Goal: Register for event/course

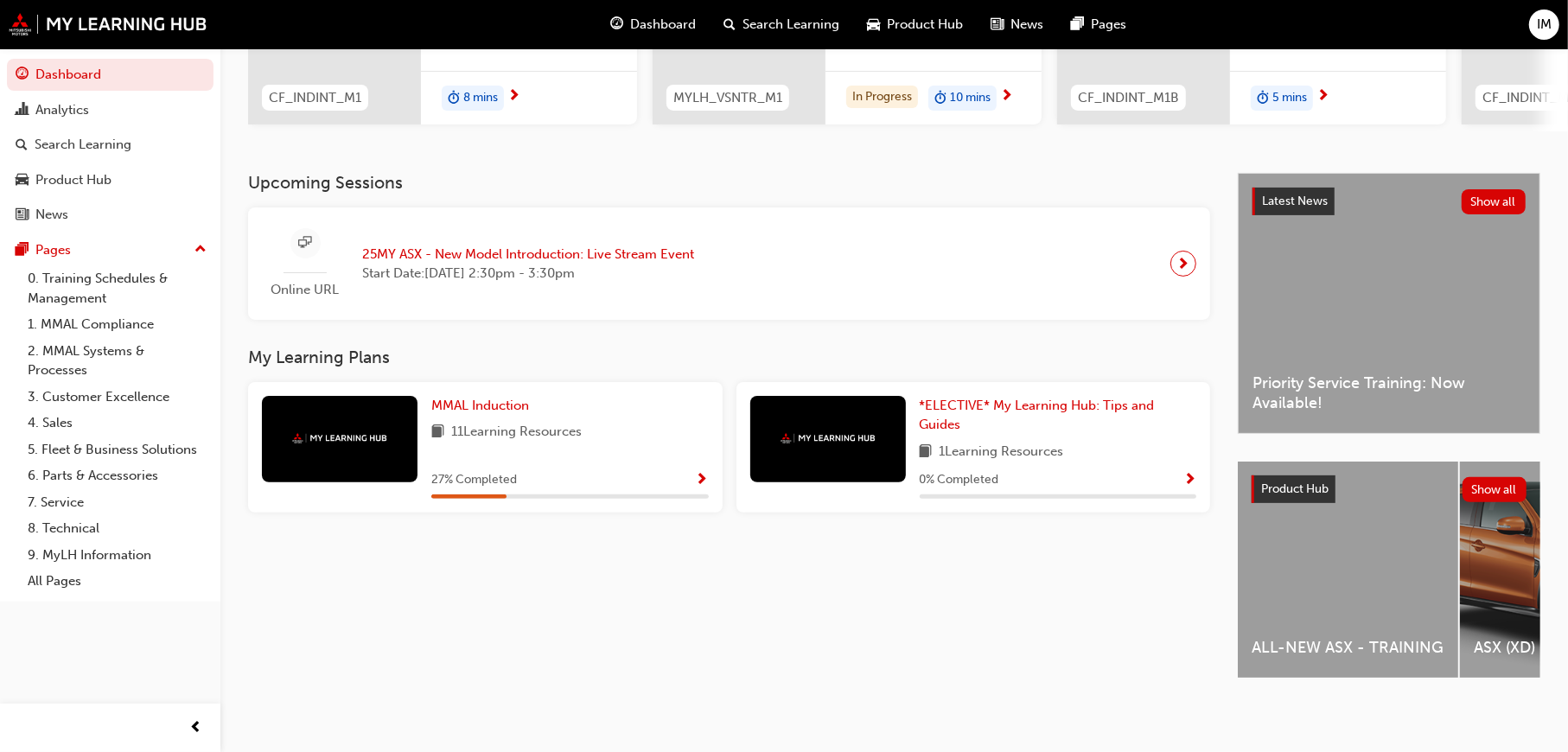
scroll to position [279, 0]
click at [76, 279] on link "0. Training Schedules & Management" at bounding box center [117, 288] width 192 height 46
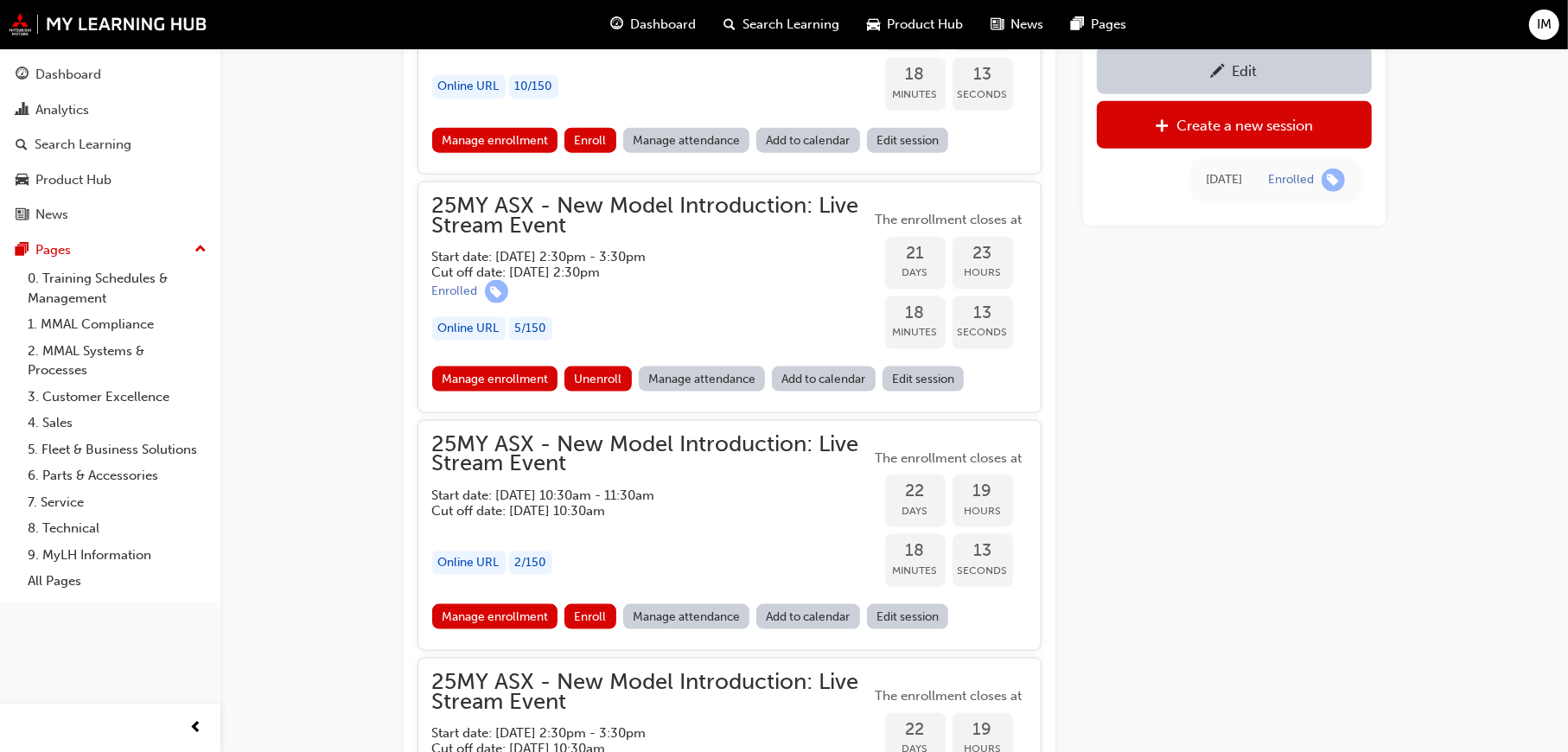
scroll to position [1840, 0]
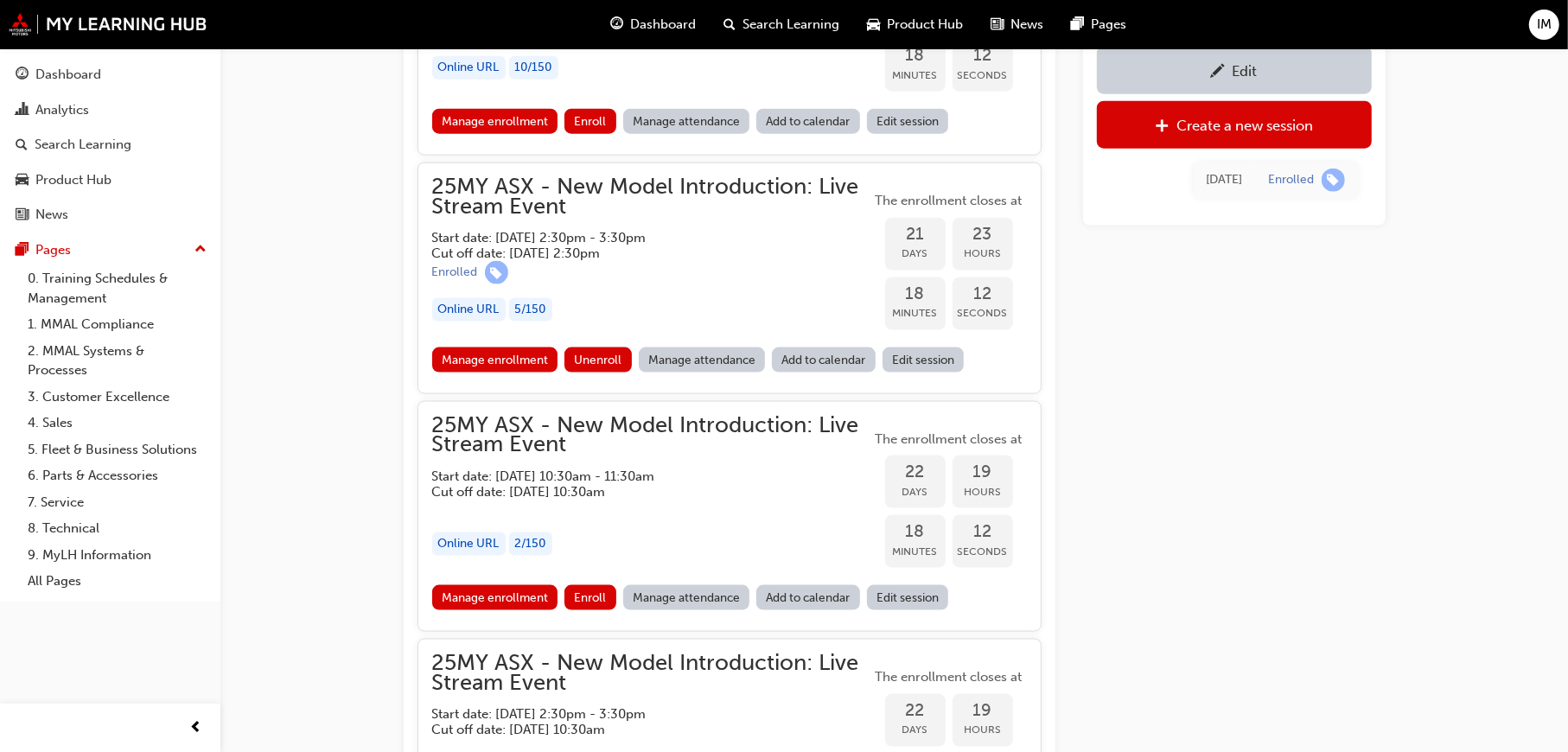
click at [623, 253] on h5 "Cut off date: [DATE] 2:30pm" at bounding box center [638, 253] width 411 height 16
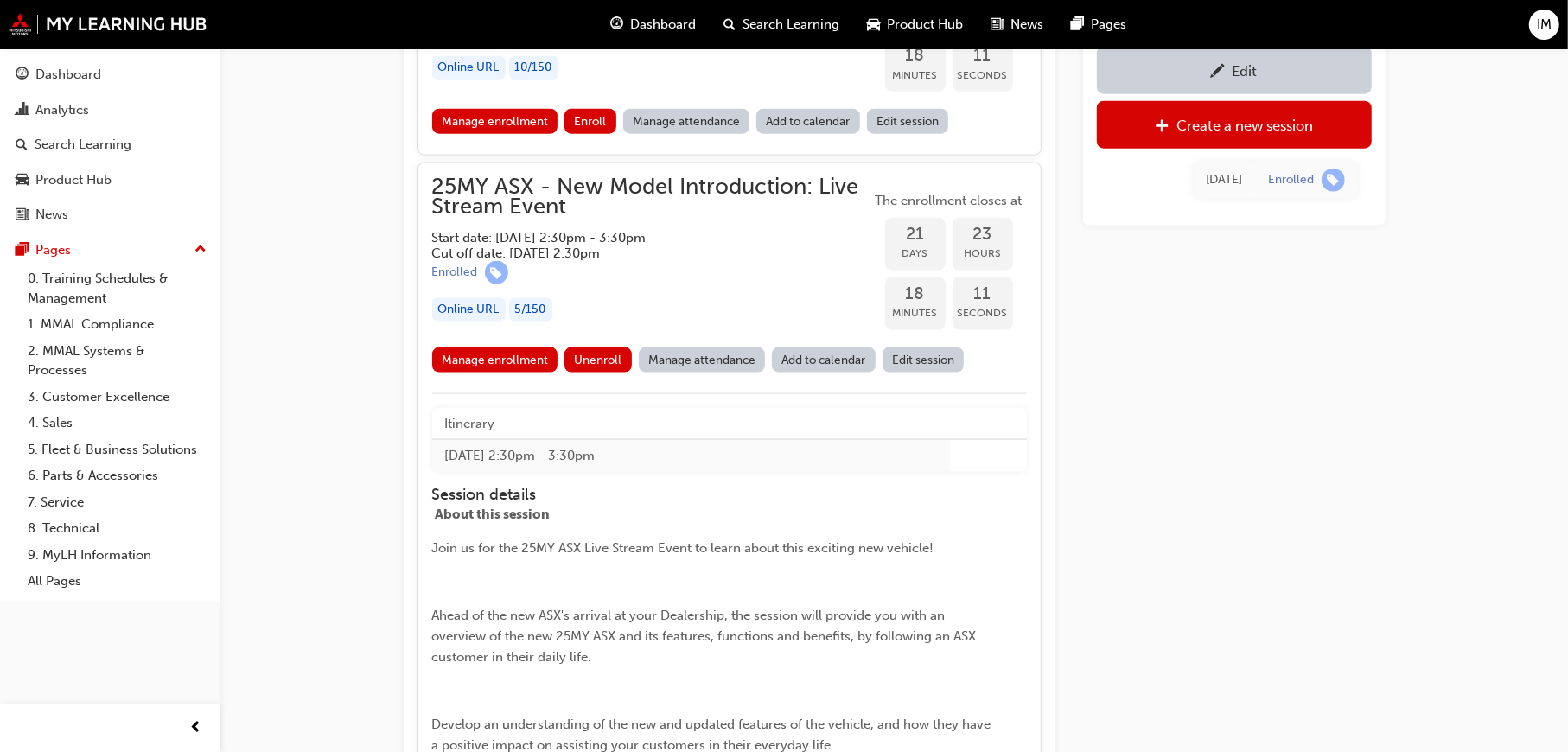
click at [623, 253] on h5 "Cut off date: [DATE] 2:30pm" at bounding box center [638, 253] width 411 height 16
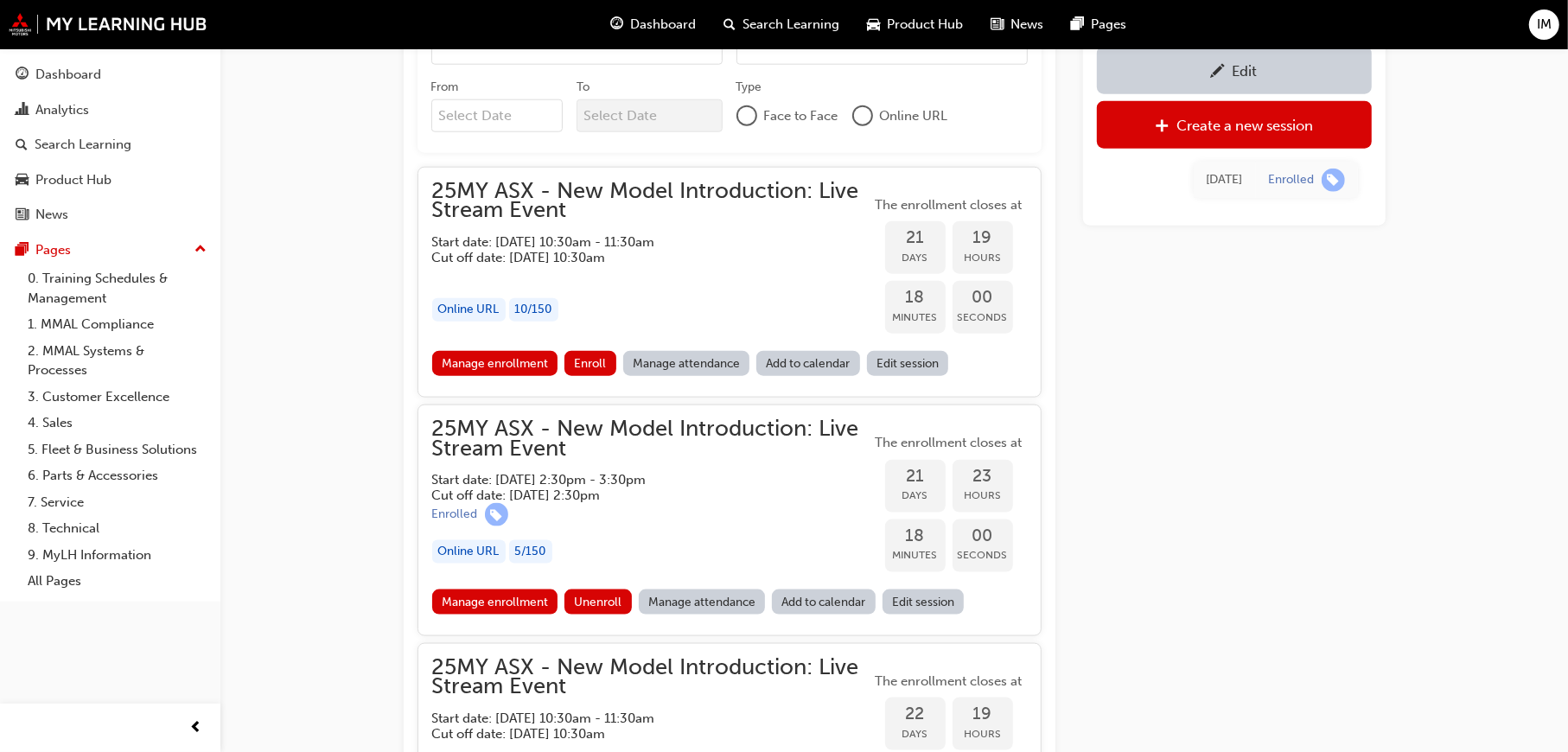
scroll to position [1753, 0]
